Goal: Task Accomplishment & Management: Manage account settings

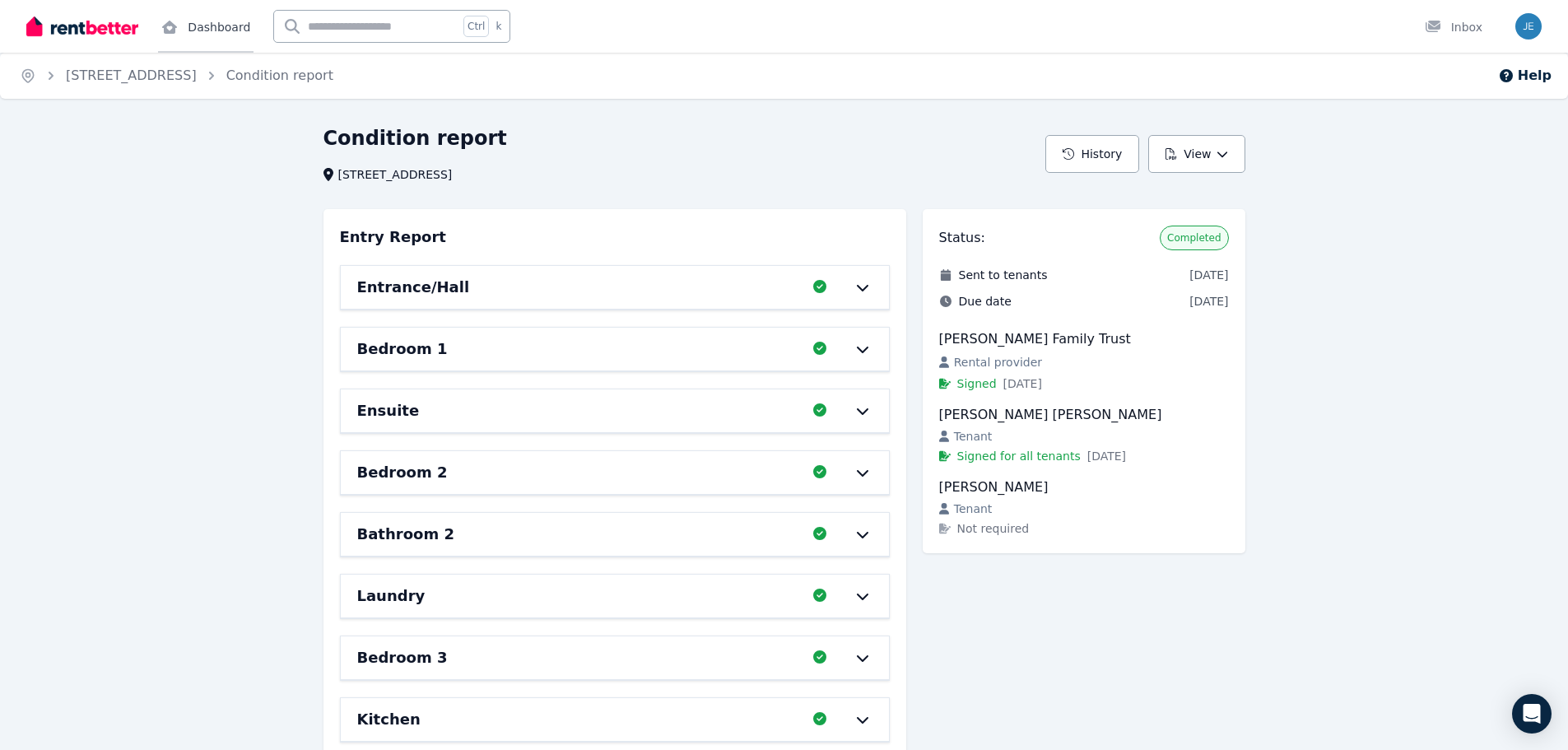
click at [176, 31] on icon at bounding box center [169, 27] width 16 height 13
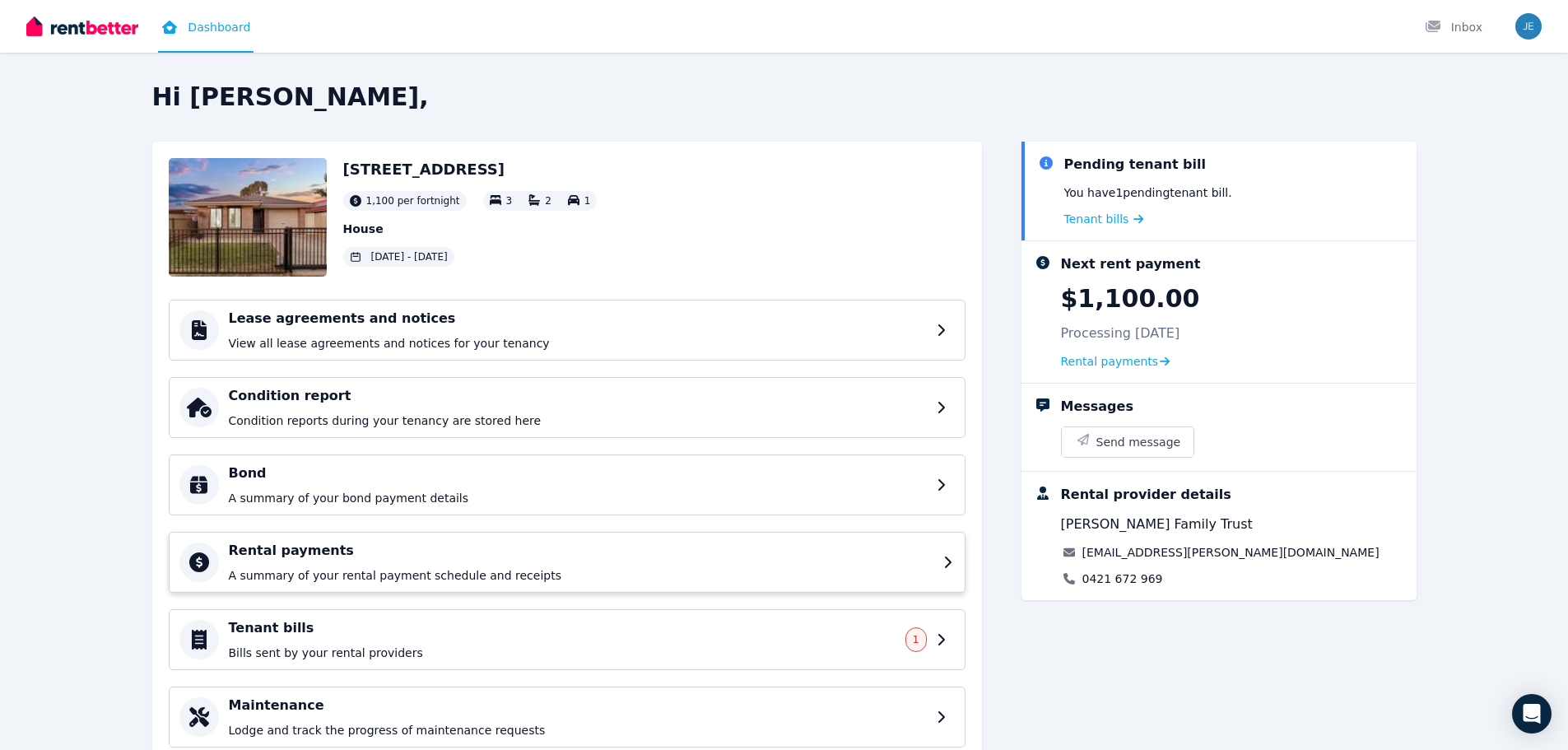
scroll to position [60, 0]
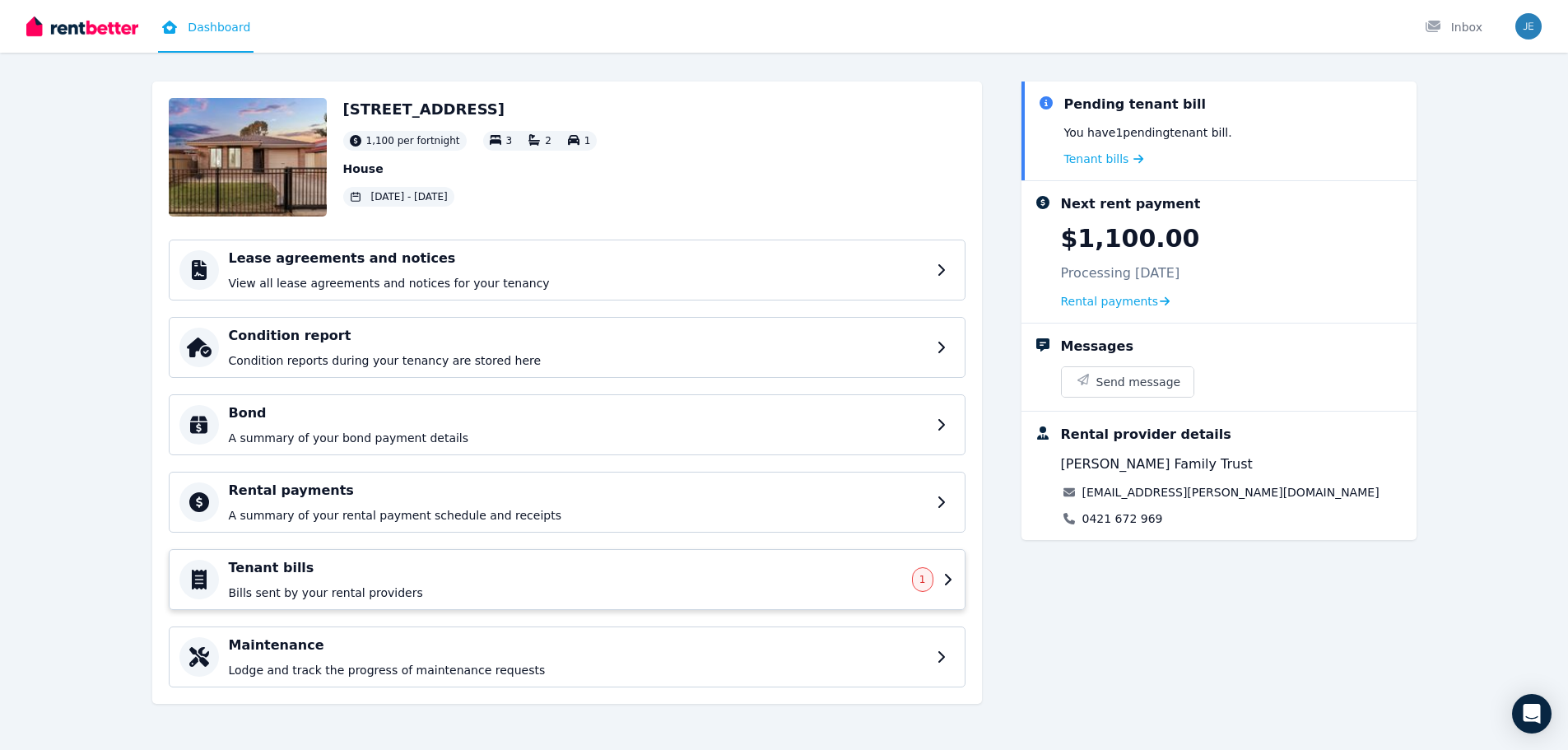
click at [929, 582] on span "1" at bounding box center [923, 580] width 21 height 25
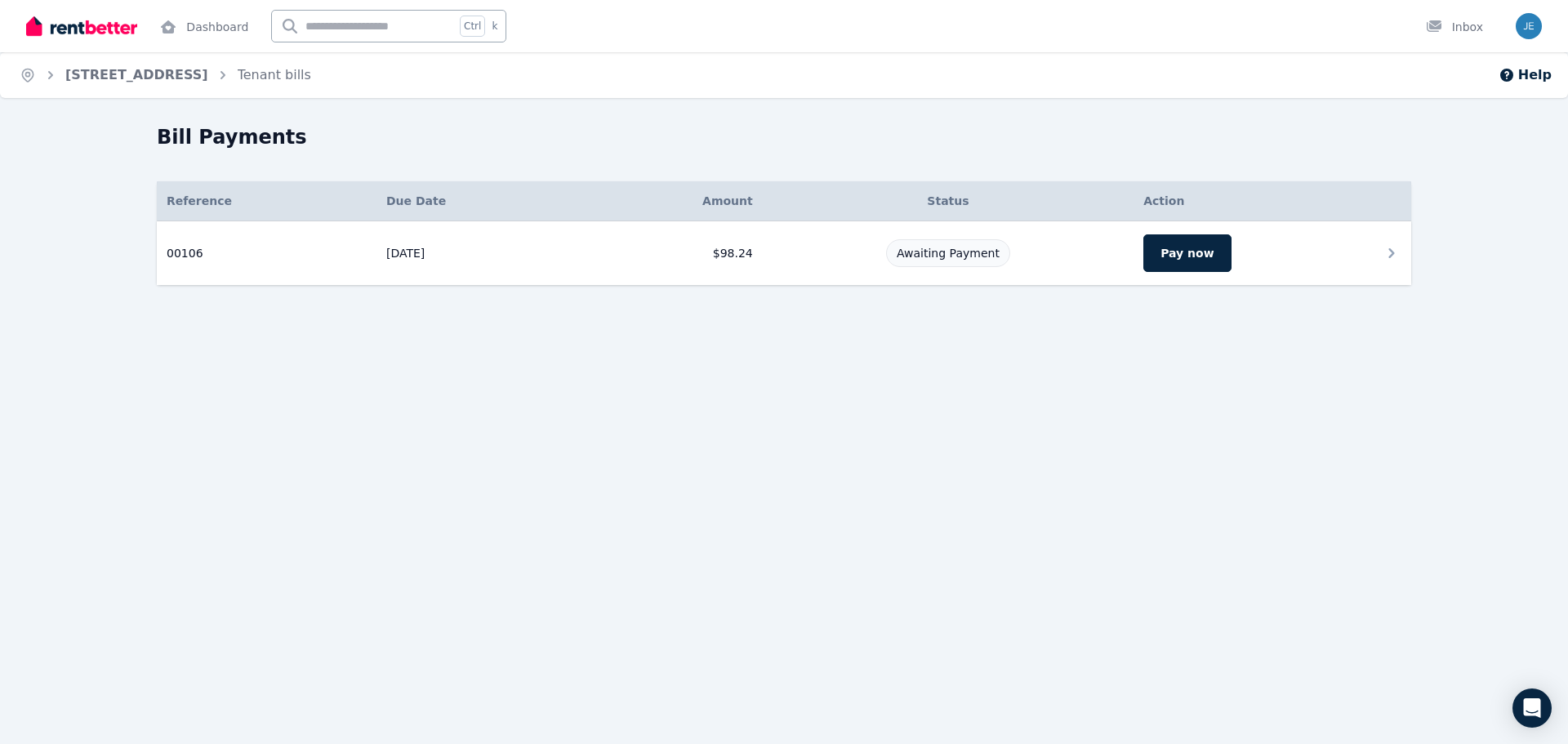
click at [1373, 244] on td "Pay now" at bounding box center [1272, 254] width 277 height 65
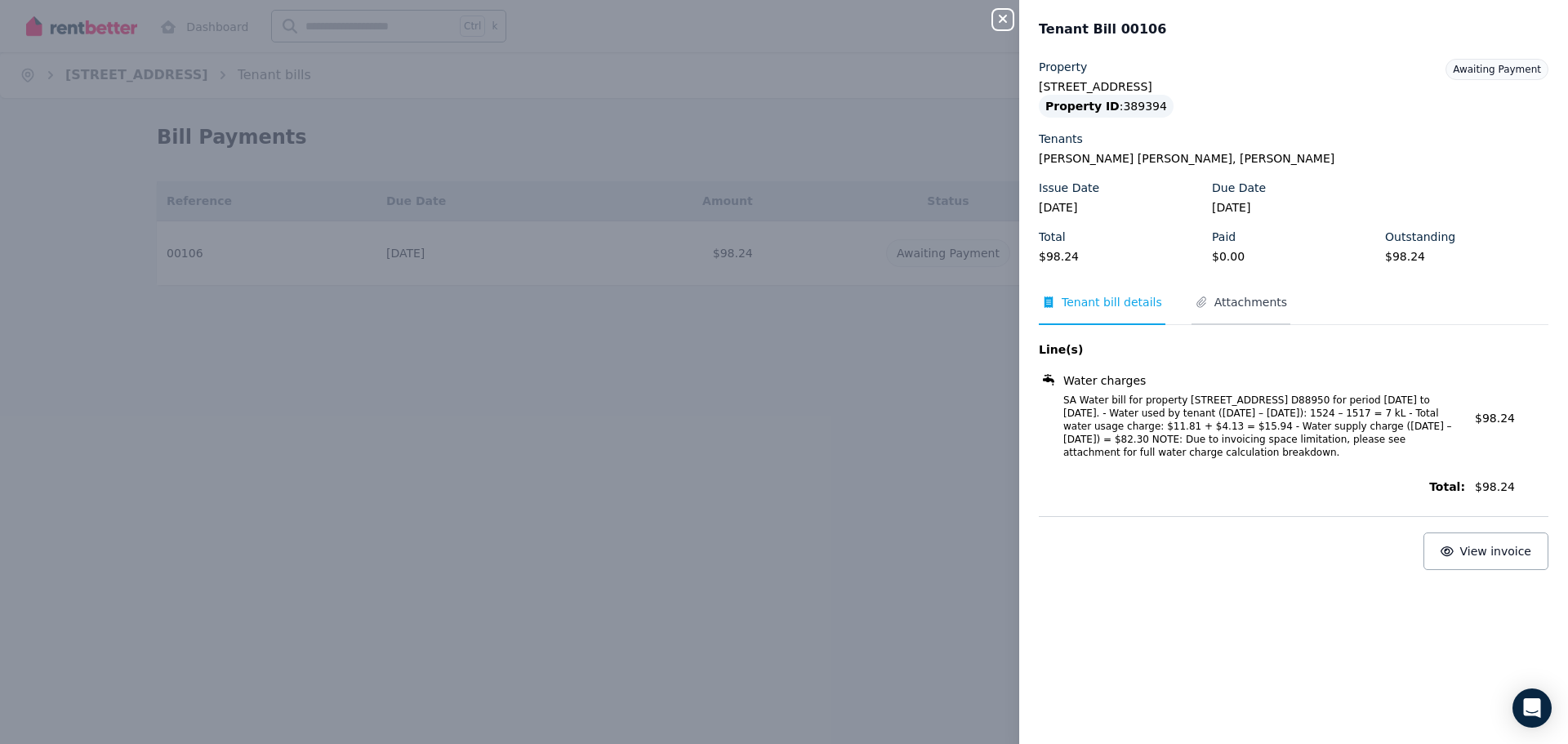
click at [1214, 307] on span "Attachments" at bounding box center [1250, 302] width 73 height 16
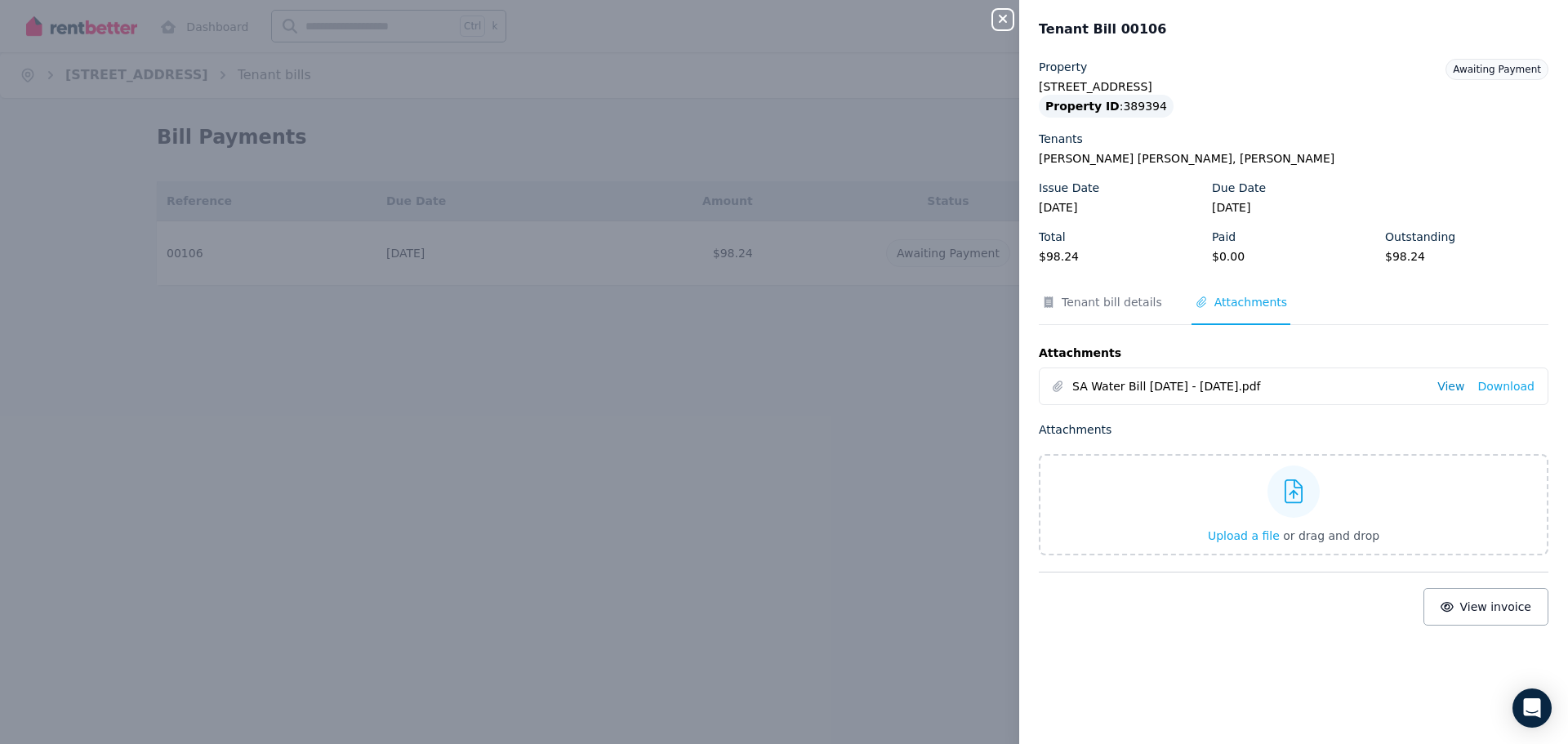
click at [1441, 383] on link "View" at bounding box center [1450, 386] width 27 height 16
click at [1106, 303] on span "Tenant bill details" at bounding box center [1112, 302] width 101 height 16
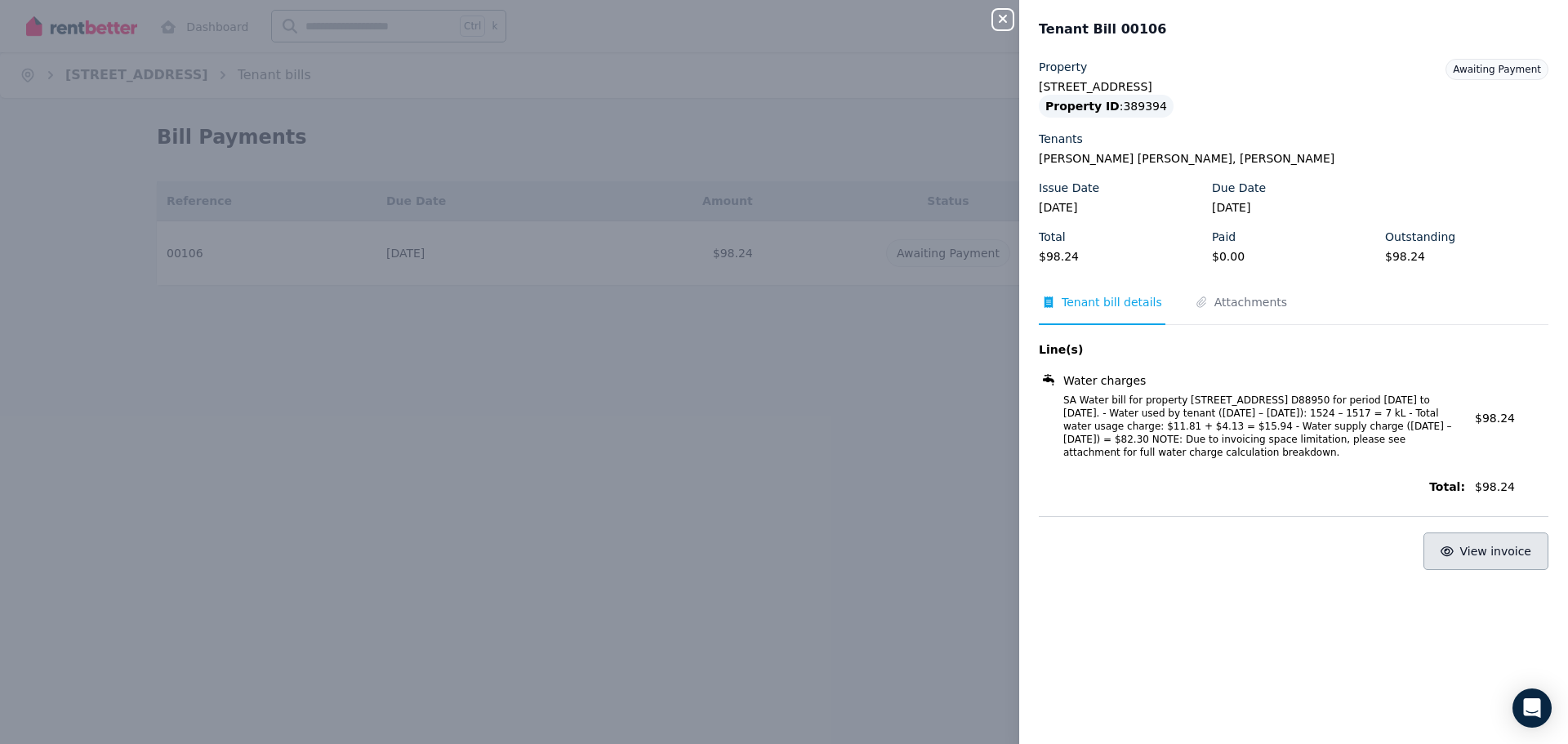
click at [1482, 560] on button "View invoice" at bounding box center [1486, 552] width 125 height 38
click at [995, 11] on button "Close panel" at bounding box center [1002, 19] width 20 height 20
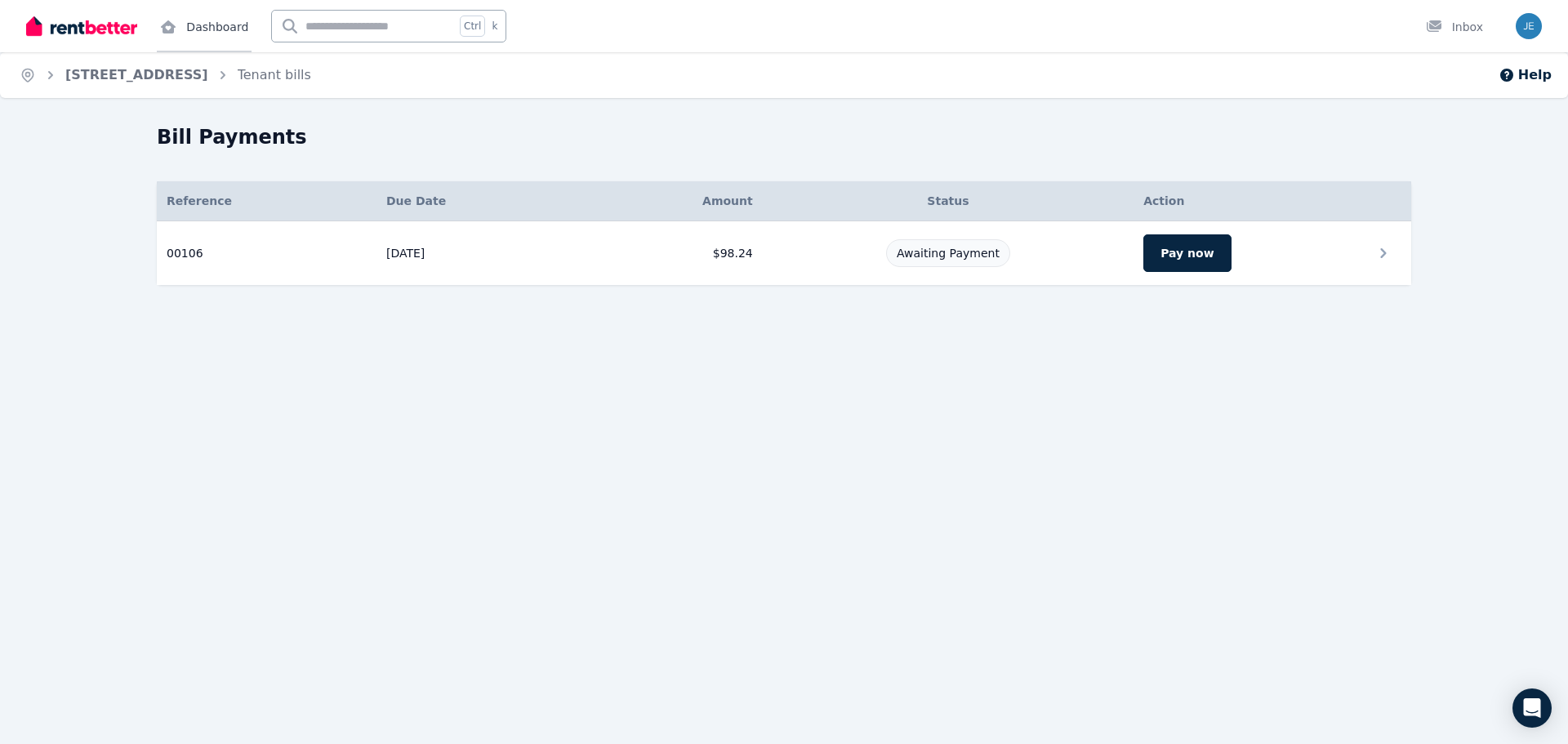
click at [161, 37] on link "Dashboard" at bounding box center [204, 26] width 95 height 52
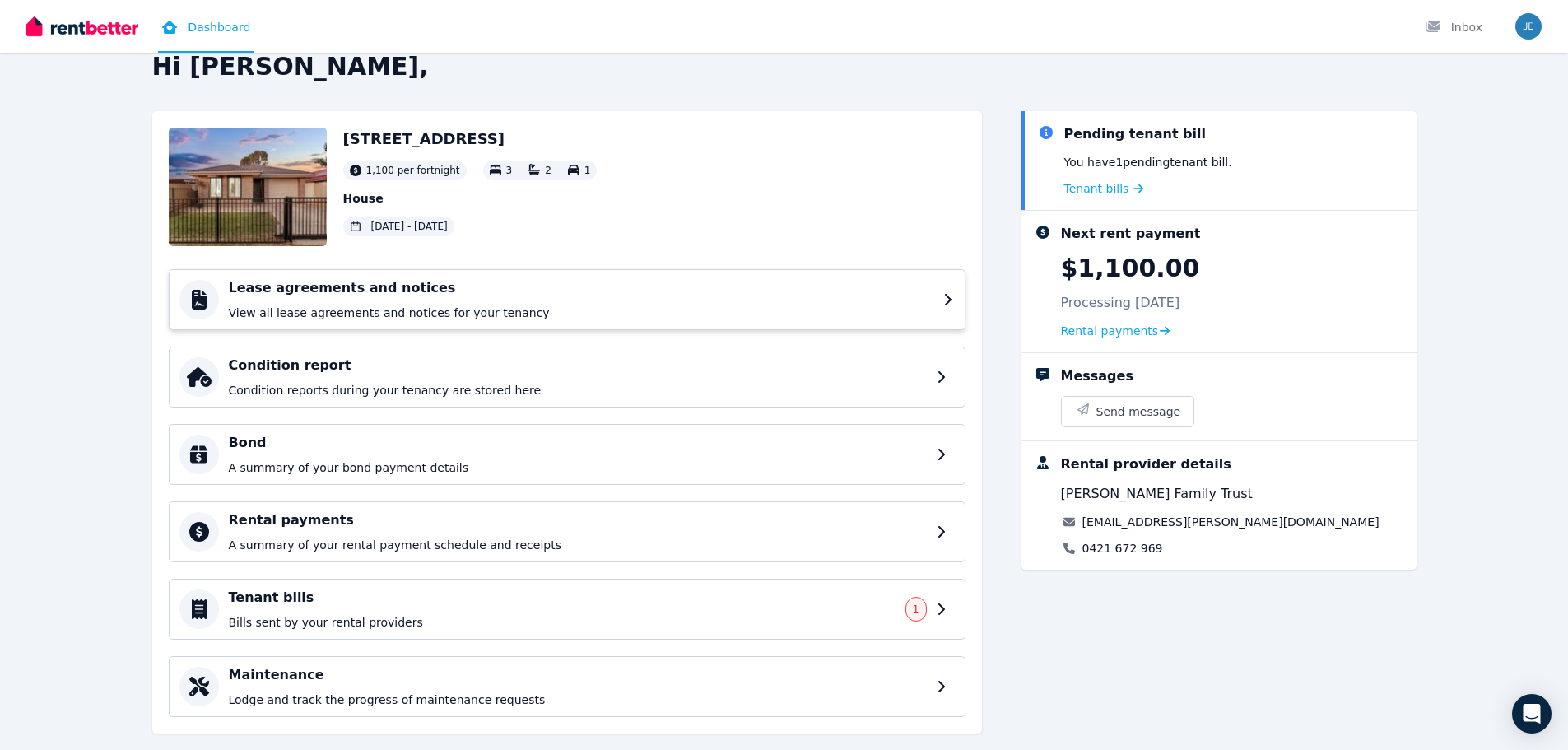
scroll to position [60, 0]
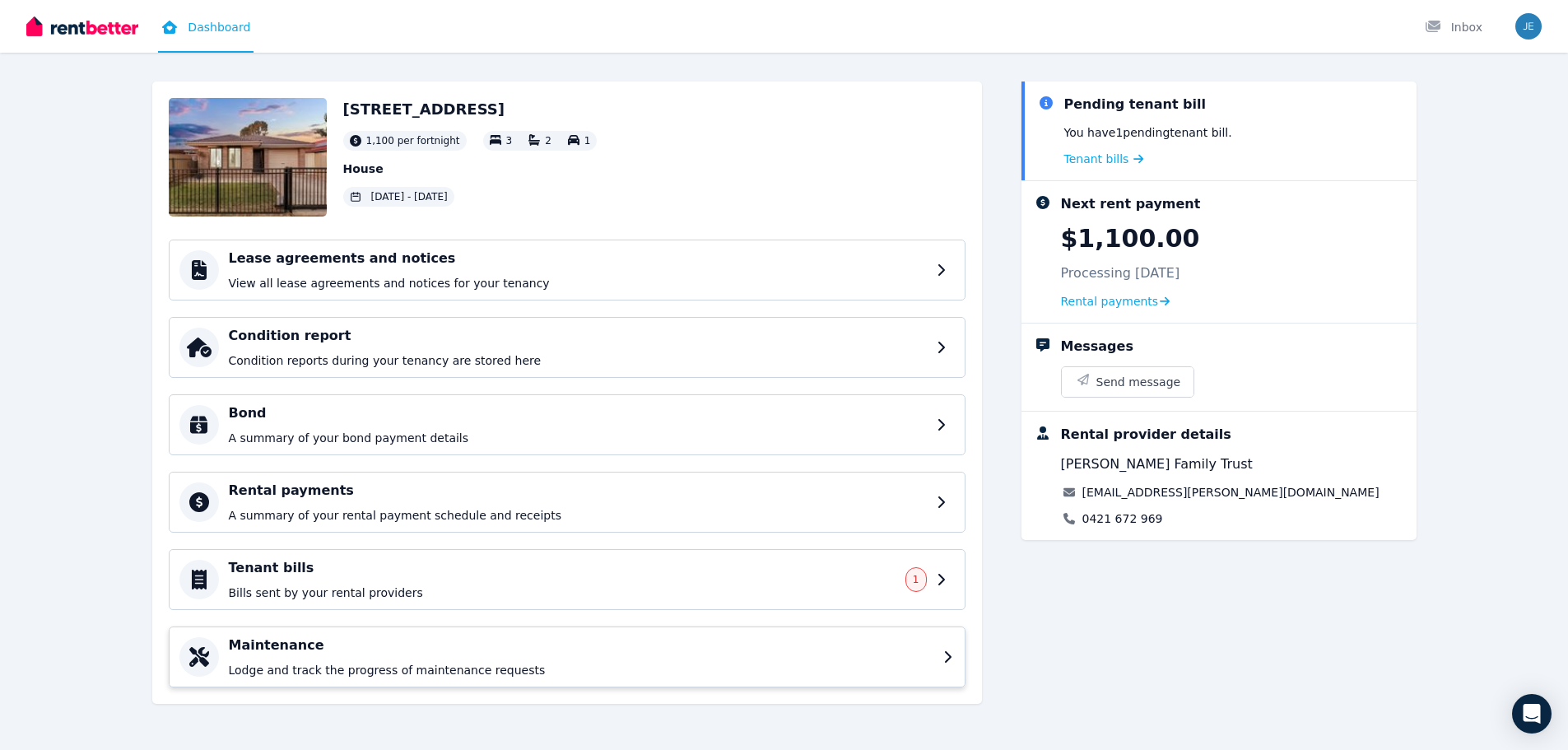
click at [945, 655] on icon at bounding box center [949, 657] width 11 height 13
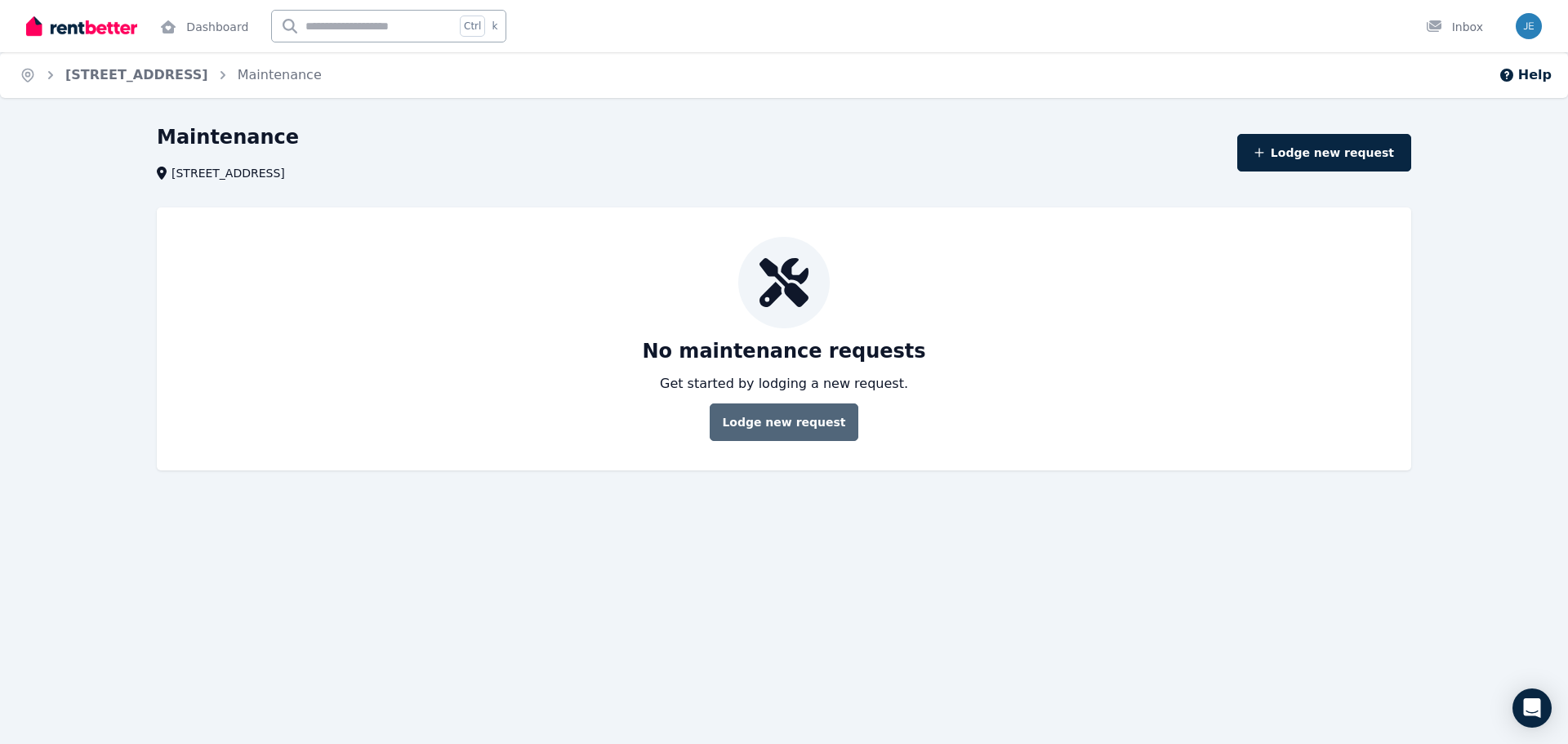
click at [771, 423] on button "Lodge new request" at bounding box center [784, 423] width 148 height 38
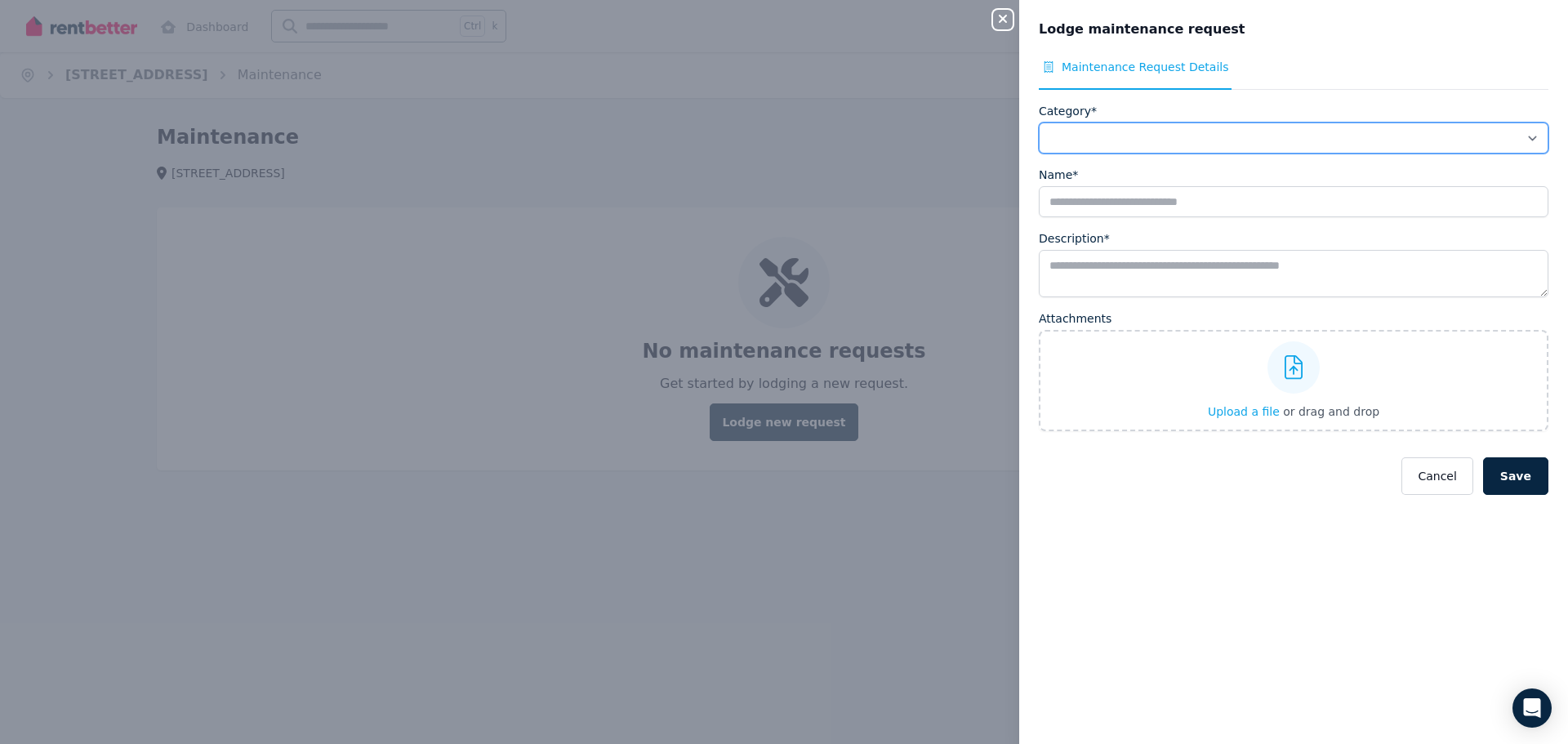
click at [1124, 142] on select "**********" at bounding box center [1294, 138] width 509 height 31
select select "**********"
click at [1039, 123] on select "**********" at bounding box center [1294, 138] width 509 height 31
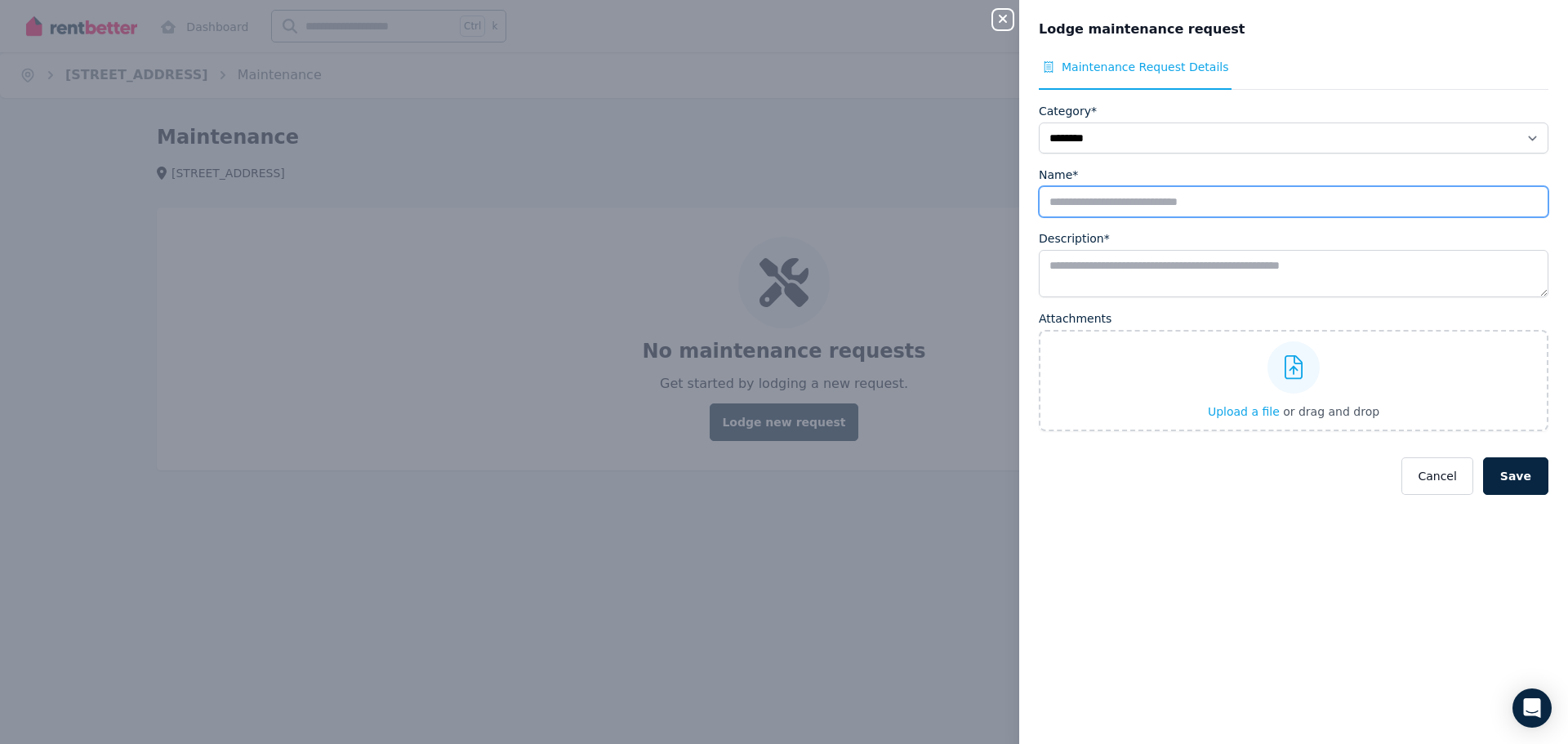
click at [1101, 198] on input "Name*" at bounding box center [1294, 201] width 509 height 31
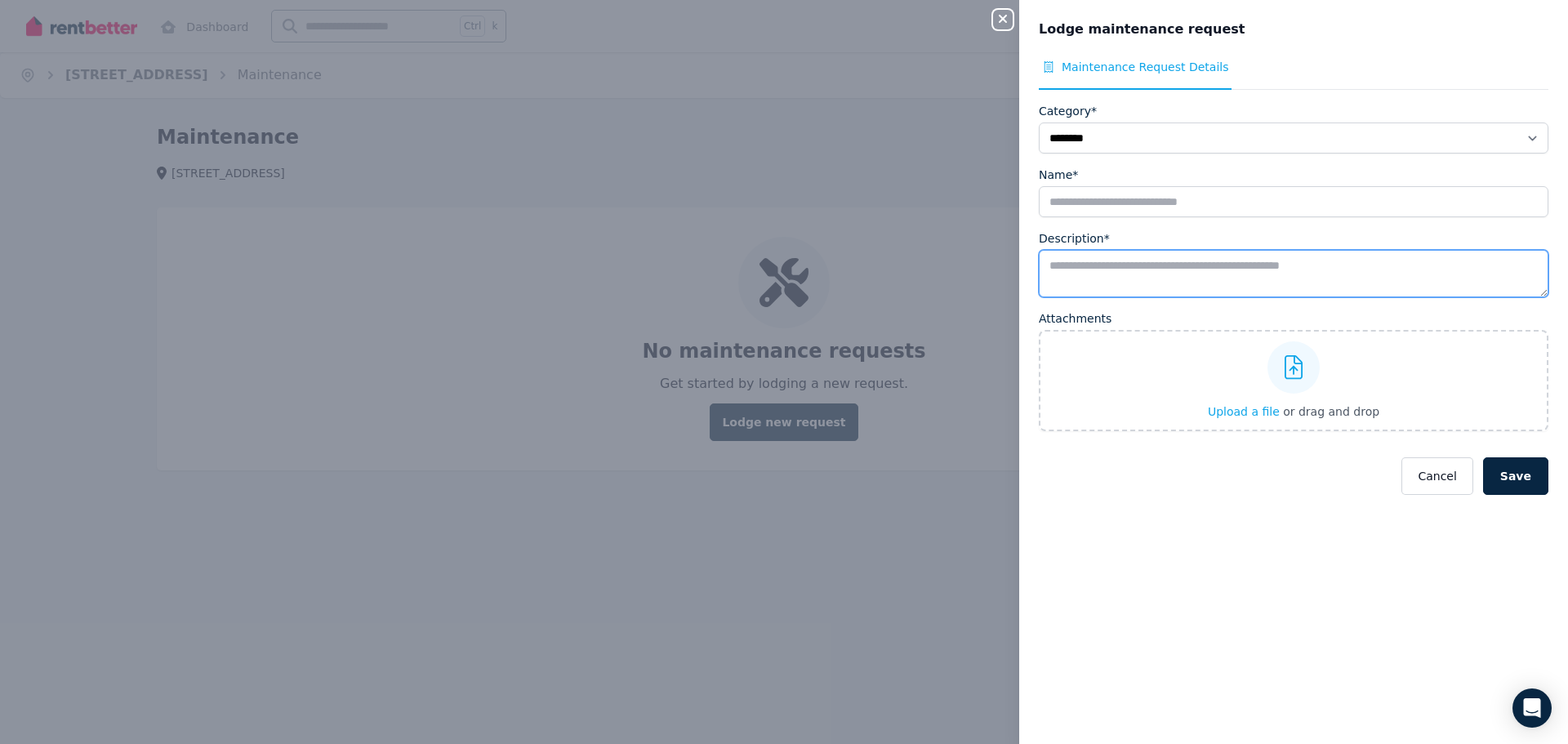
click at [1234, 260] on textarea "Description*" at bounding box center [1294, 274] width 509 height 48
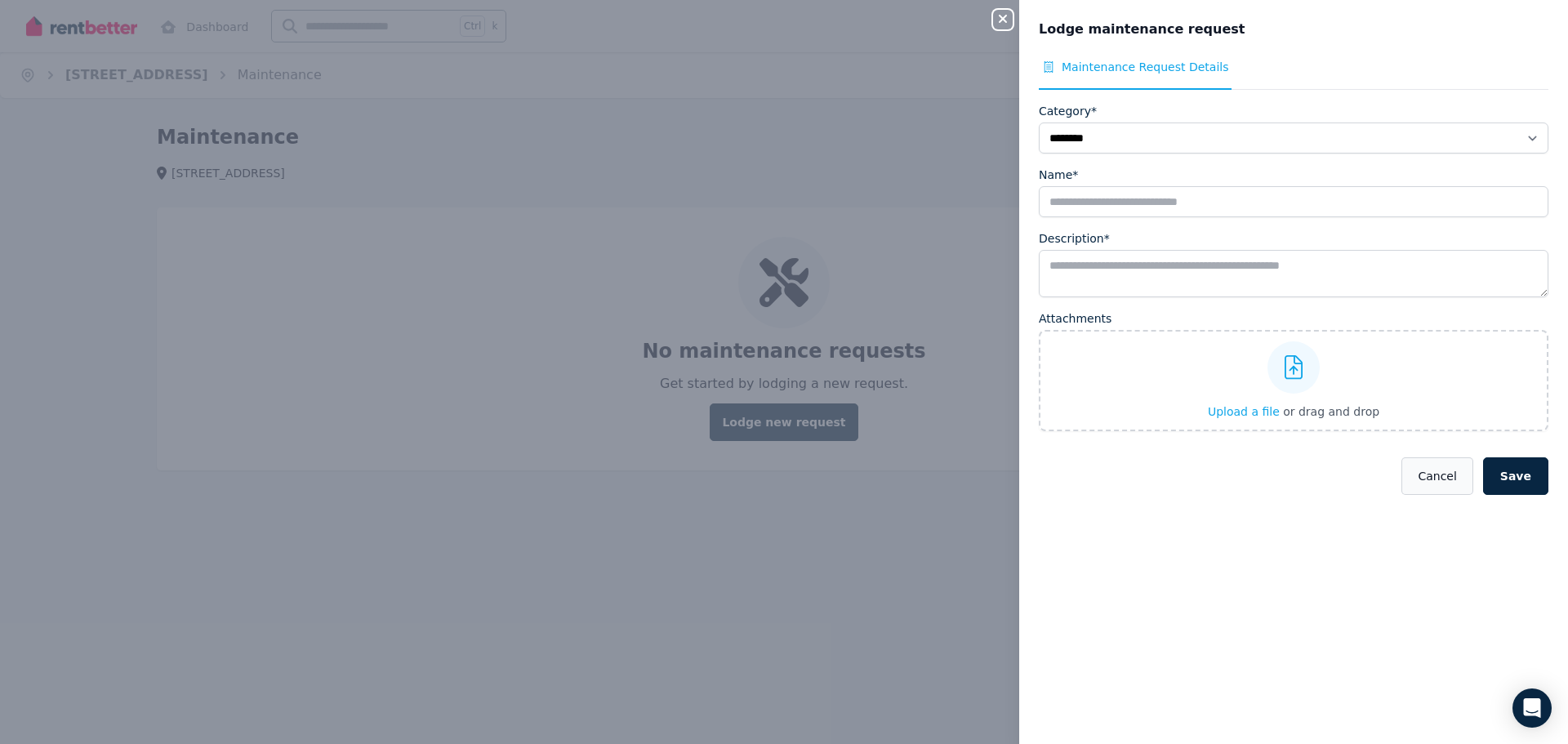
click at [1440, 481] on button "Cancel" at bounding box center [1436, 476] width 71 height 38
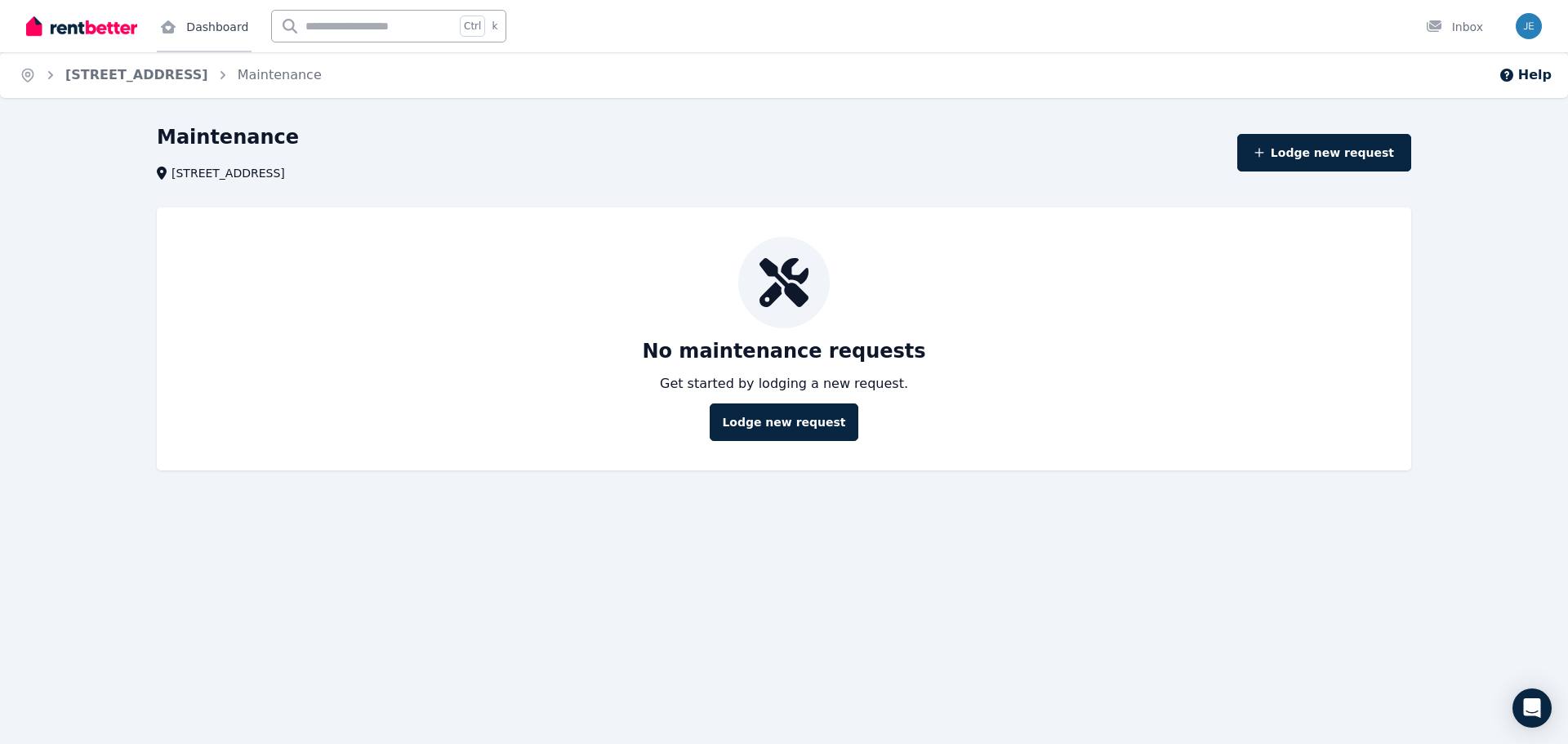
click at [162, 31] on icon at bounding box center [168, 27] width 16 height 13
